Goal: Task Accomplishment & Management: Manage account settings

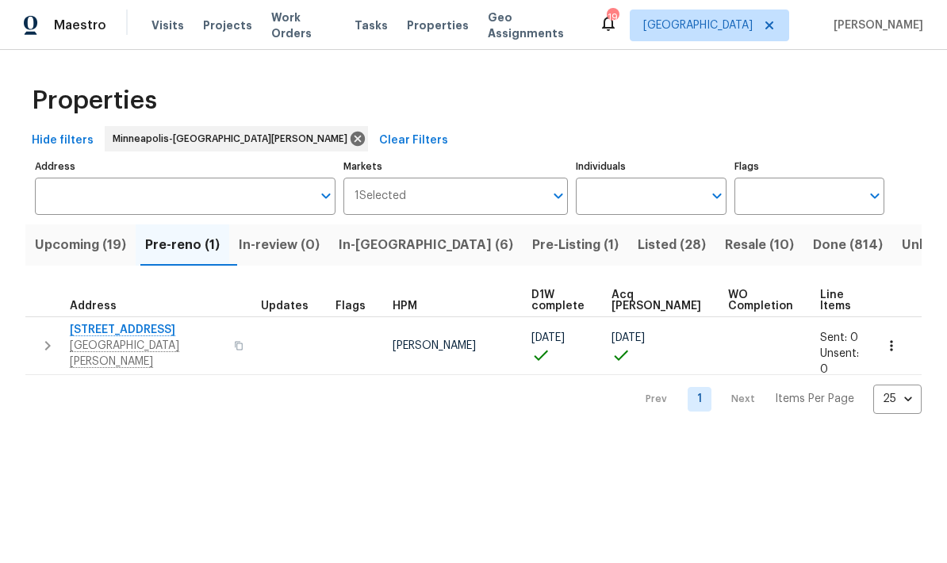
click at [218, 336] on div "730 Pleasant Ave St. Paul Park, MN 55071" at bounding box center [159, 346] width 178 height 48
click at [229, 341] on button "button" at bounding box center [238, 346] width 19 height 38
click at [49, 342] on icon "button" at bounding box center [47, 345] width 19 height 19
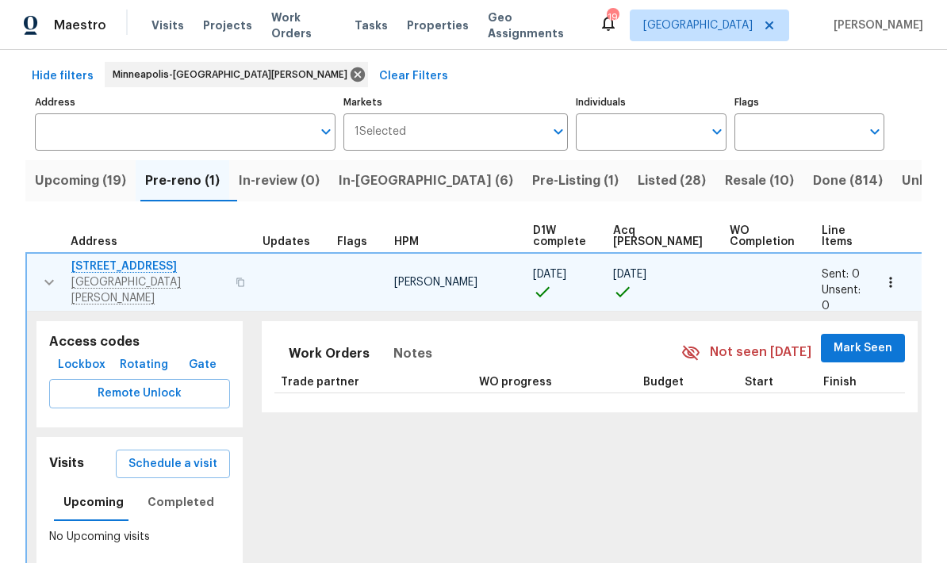
scroll to position [63, 0]
click at [858, 341] on span "Mark Seen" at bounding box center [862, 349] width 59 height 20
click at [47, 274] on icon "button" at bounding box center [49, 283] width 19 height 19
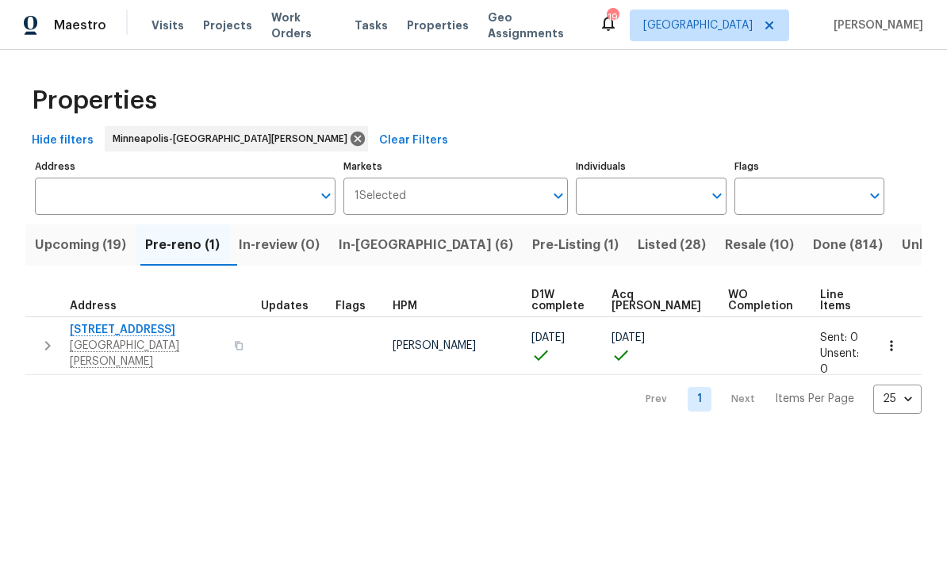
click at [45, 344] on icon "button" at bounding box center [47, 345] width 19 height 19
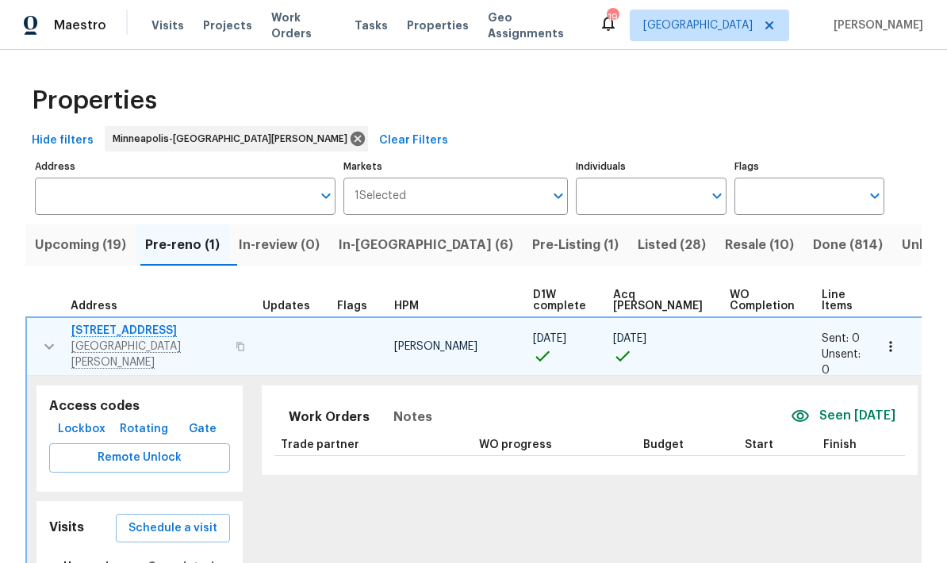
click at [144, 331] on span "730 Pleasant Ave" at bounding box center [148, 331] width 155 height 16
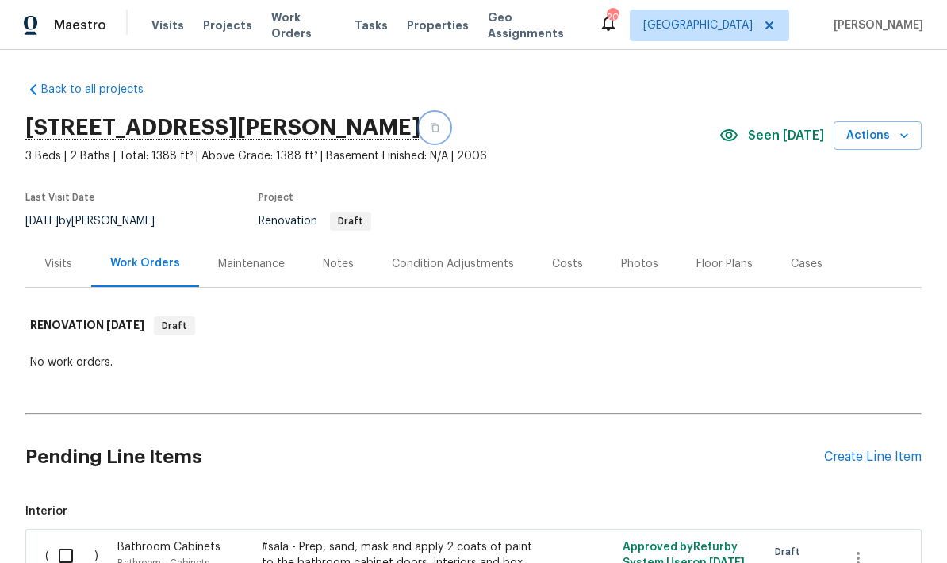
click at [449, 139] on button "button" at bounding box center [434, 127] width 29 height 29
click at [23, 2] on div "Maestro Visits Projects Work Orders Tasks Properties Geo Assignments 20 [GEOGRA…" at bounding box center [473, 25] width 947 height 50
